Goal: Task Accomplishment & Management: Complete application form

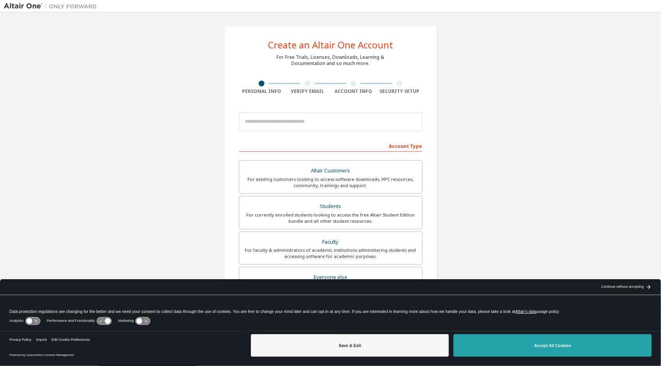
click at [532, 351] on button "Accept All Cookies" at bounding box center [553, 345] width 198 height 22
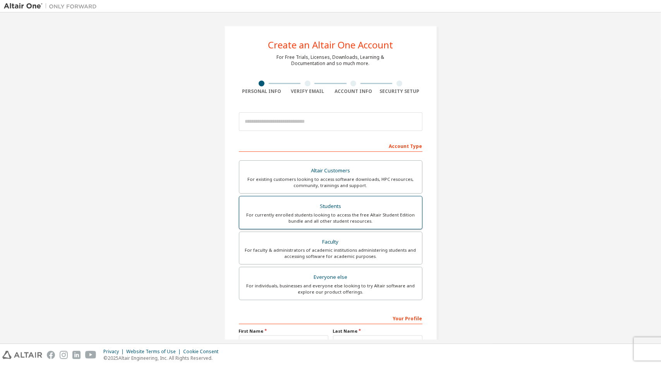
click at [349, 216] on div "For currently enrolled students looking to access the free Altair Student Editi…" at bounding box center [331, 218] width 174 height 12
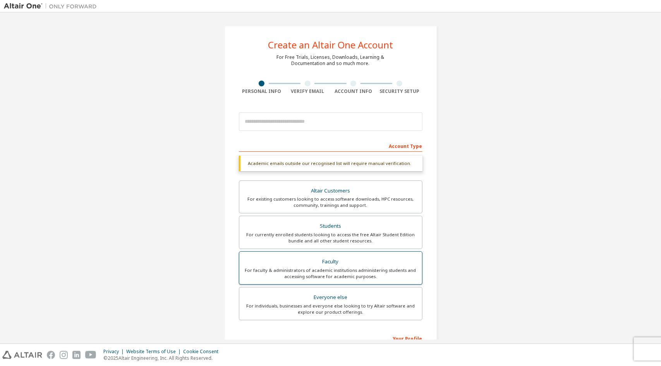
click at [315, 282] on label "Faculty For faculty & administrators of academic institutions administering stu…" at bounding box center [331, 267] width 184 height 33
click at [321, 233] on div "For currently enrolled students looking to access the free Altair Student Editi…" at bounding box center [331, 238] width 174 height 12
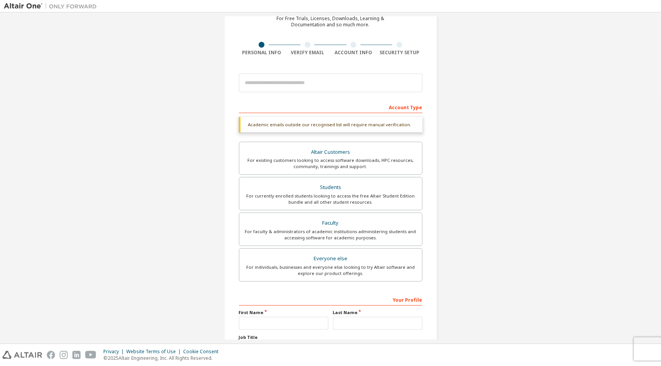
scroll to position [77, 0]
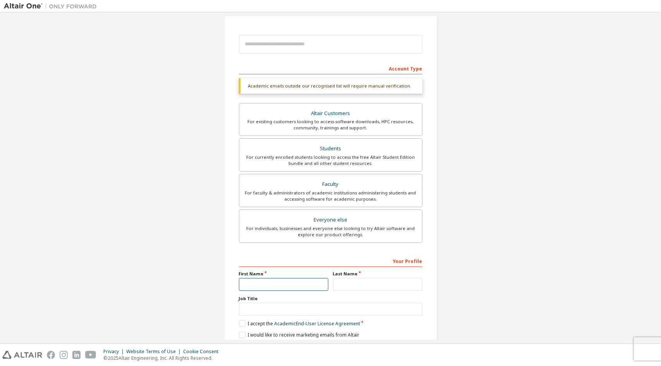
click at [263, 286] on input "text" at bounding box center [283, 284] width 89 height 13
click at [234, 291] on div "Create an Altair One Account For Free Trials, Licenses, Downloads, Learning & D…" at bounding box center [330, 154] width 213 height 412
click at [261, 308] on input "text" at bounding box center [331, 309] width 184 height 13
click at [346, 287] on input "text" at bounding box center [377, 284] width 89 height 13
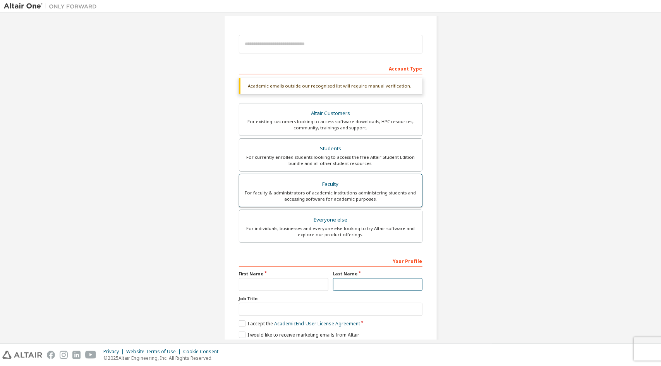
scroll to position [0, 0]
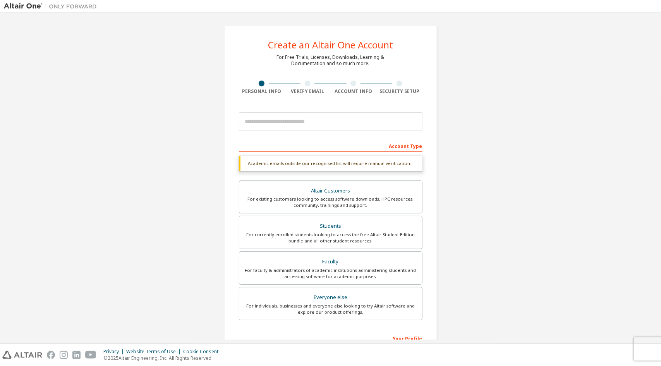
click at [339, 82] on div at bounding box center [354, 84] width 46 height 6
click at [314, 189] on div "Altair Customers" at bounding box center [331, 191] width 174 height 11
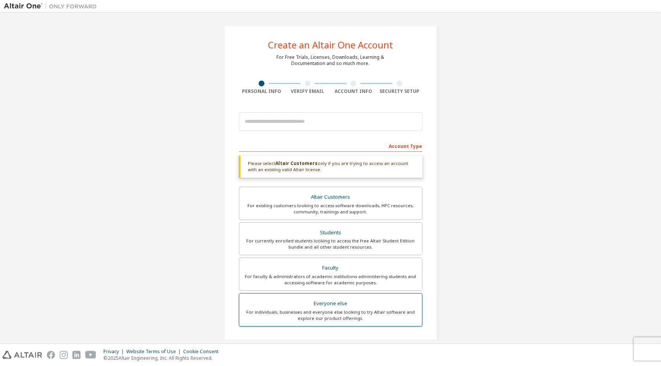
scroll to position [111, 0]
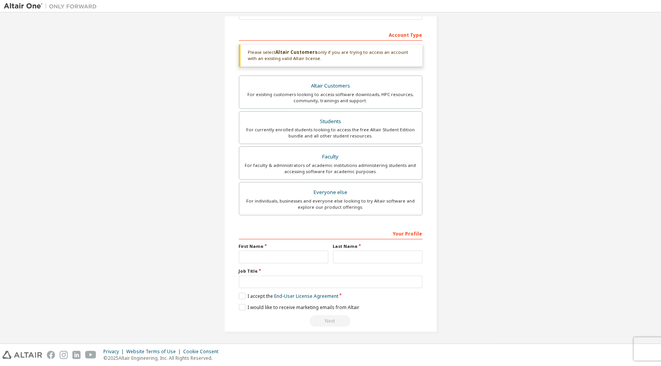
click at [260, 264] on div "Your Profile First Name Last Name Job Title Please provide State/Province to he…" at bounding box center [331, 277] width 184 height 100
click at [265, 272] on label "Job Title" at bounding box center [331, 271] width 184 height 6
click at [268, 280] on input "text" at bounding box center [331, 282] width 184 height 13
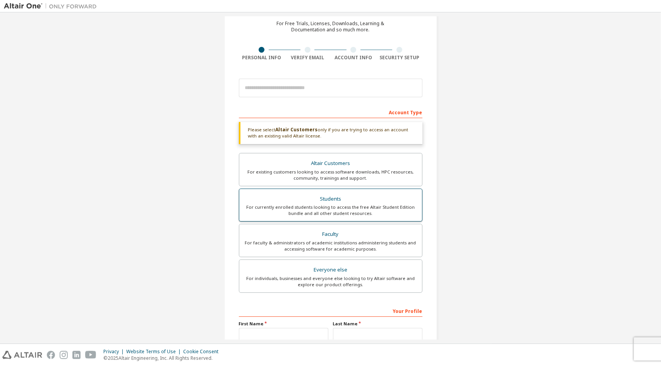
click at [331, 204] on div "For currently enrolled students looking to access the free Altair Student Editi…" at bounding box center [331, 210] width 174 height 12
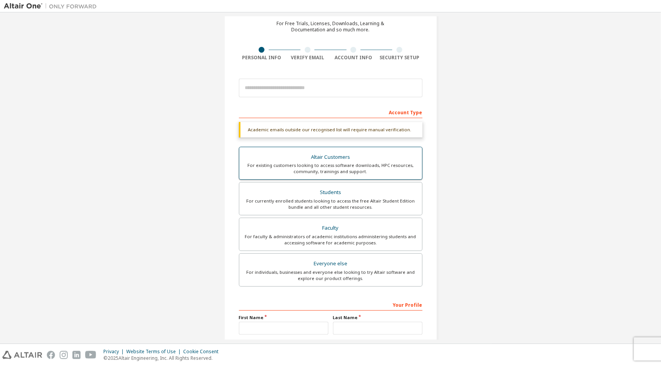
click at [336, 169] on div "For existing customers looking to access software downloads, HPC resources, com…" at bounding box center [331, 168] width 174 height 12
